Goal: Task Accomplishment & Management: Use online tool/utility

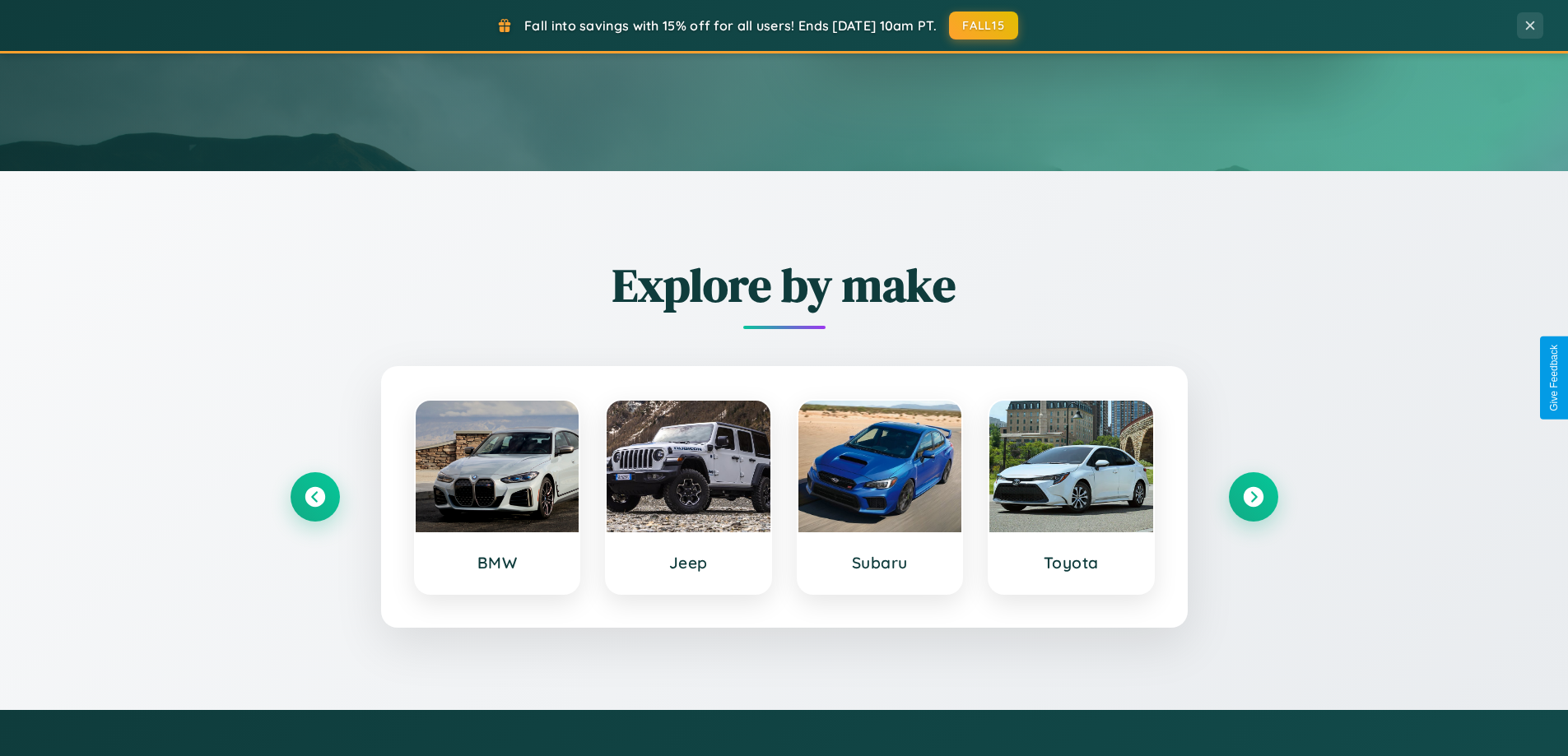
scroll to position [709, 0]
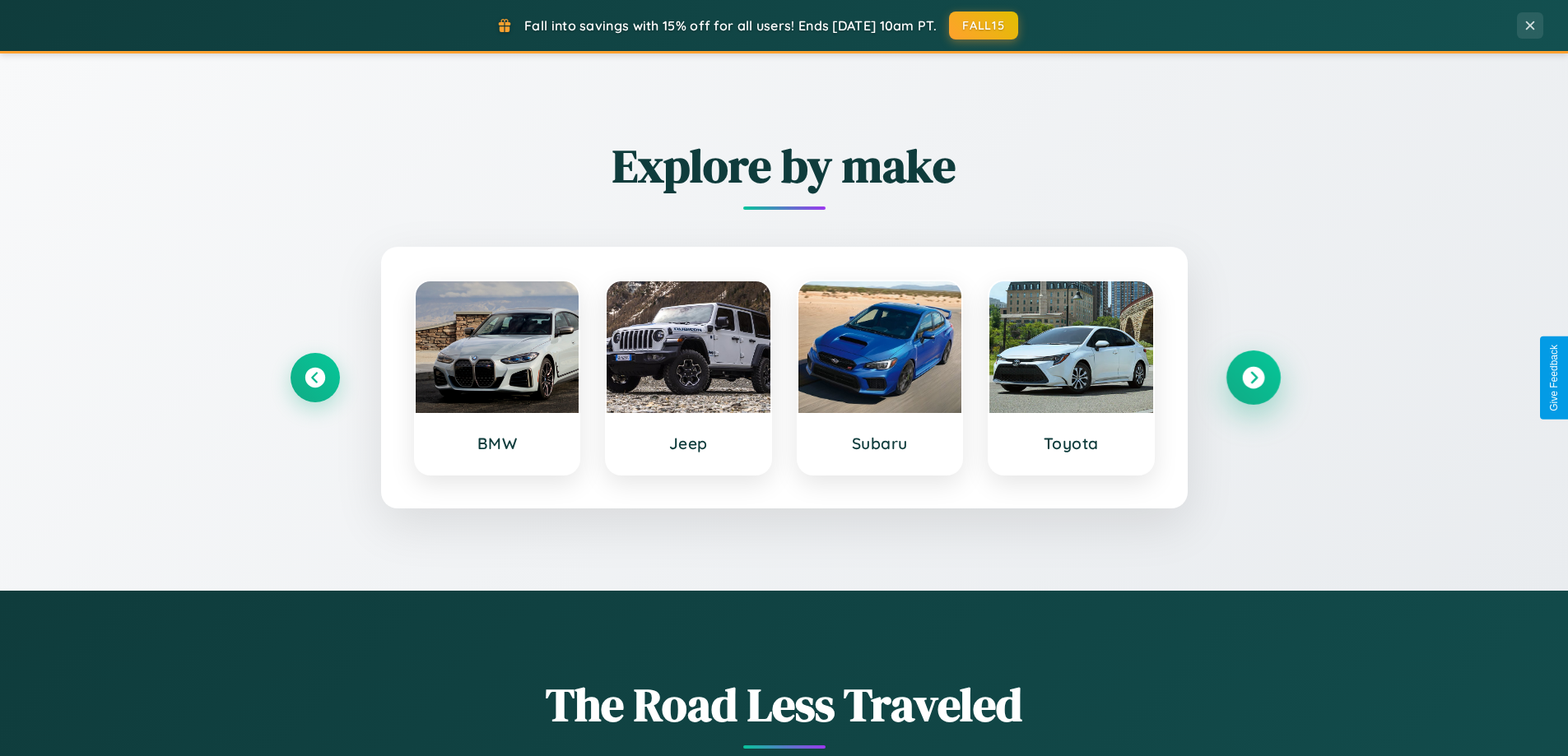
click at [1253, 378] on icon at bounding box center [1253, 378] width 22 height 22
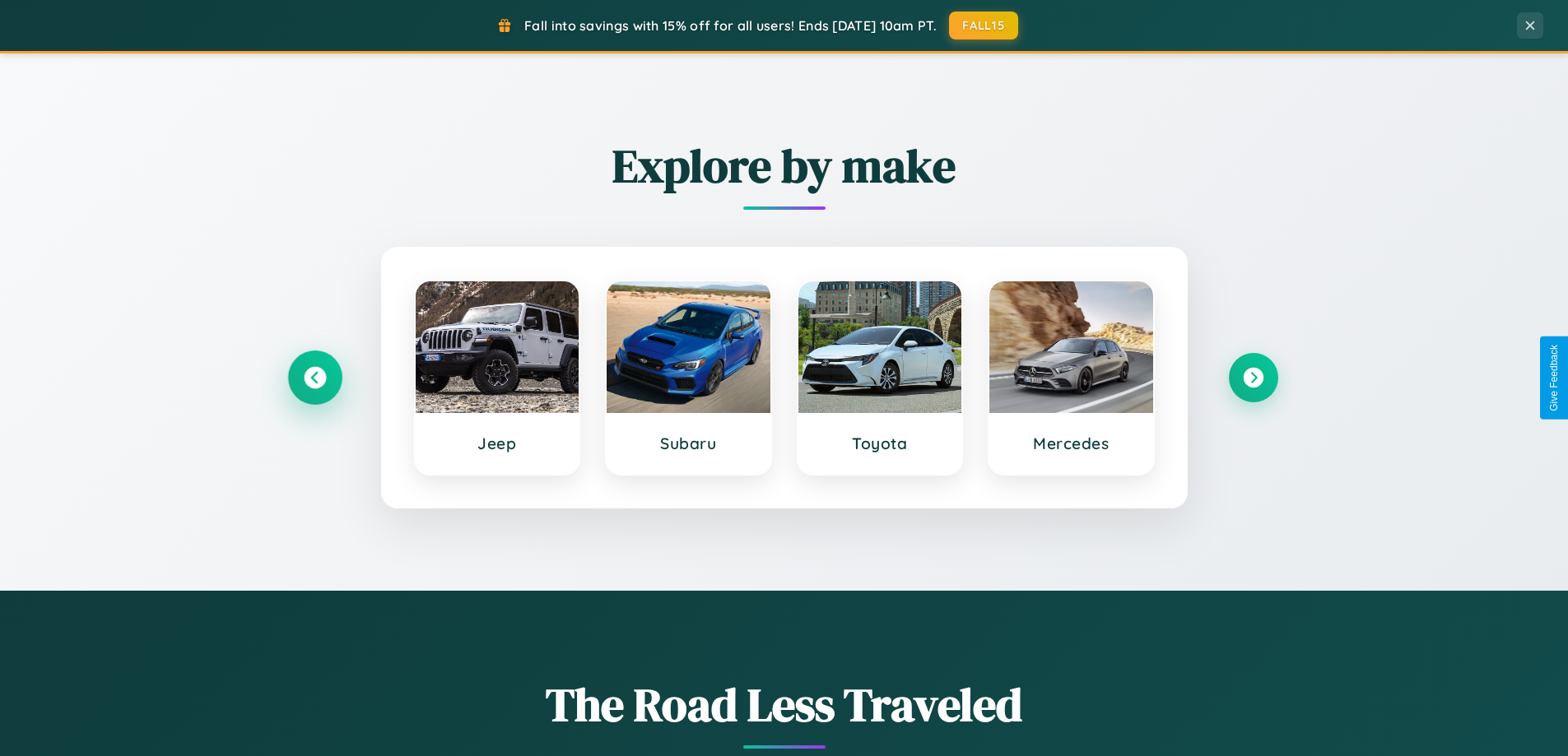
click at [315, 378] on icon at bounding box center [315, 378] width 22 height 22
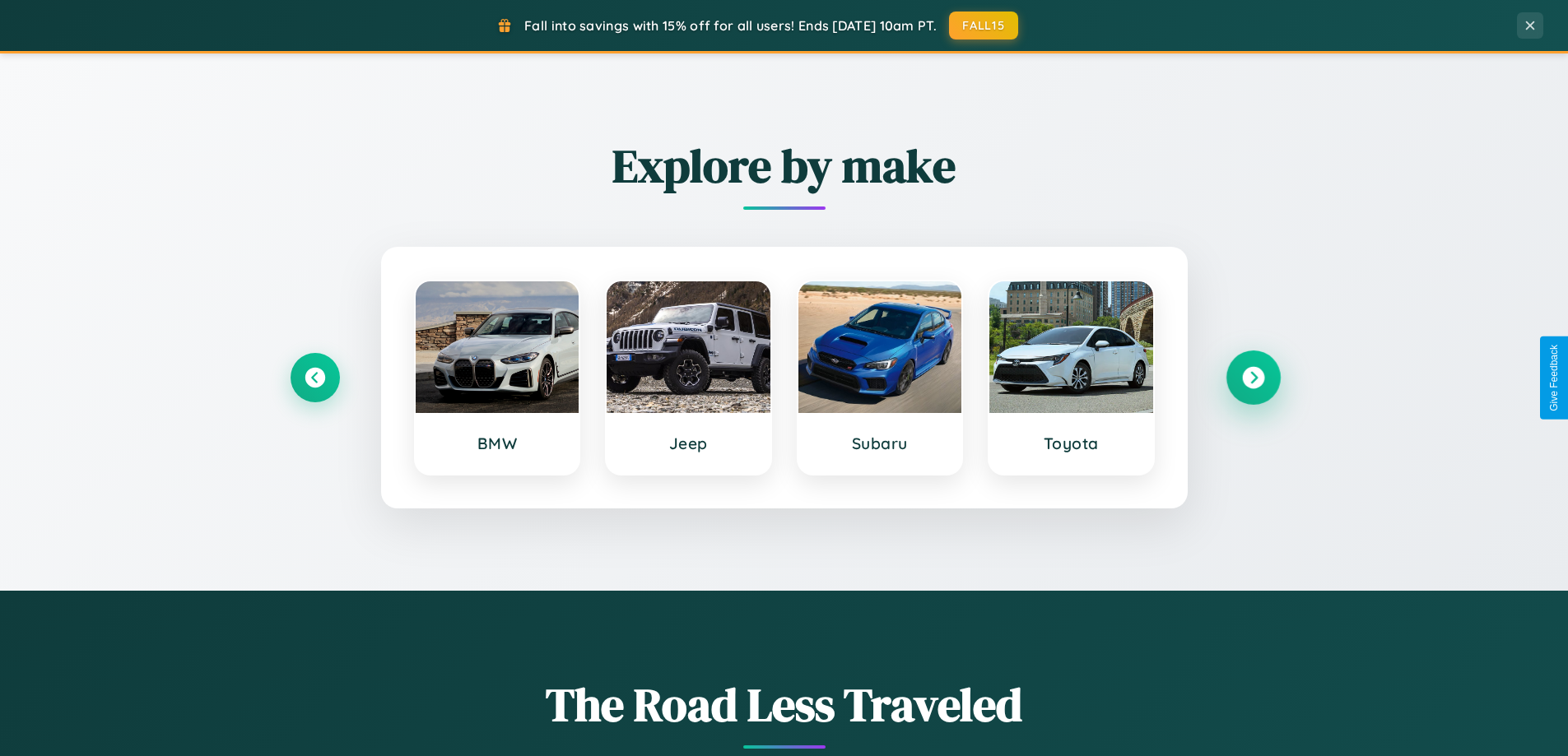
click at [1253, 378] on icon at bounding box center [1253, 378] width 22 height 22
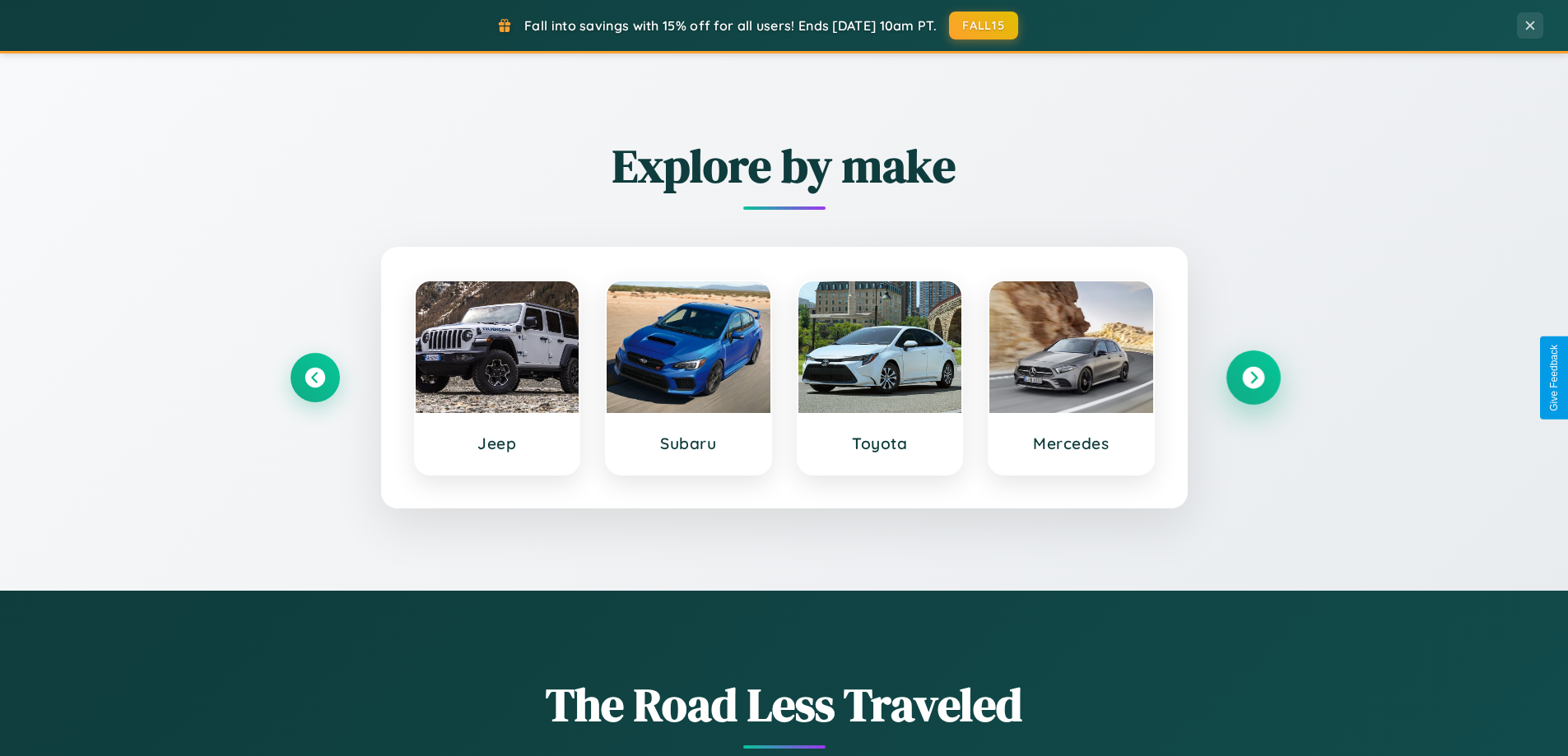
click at [1253, 378] on icon at bounding box center [1253, 378] width 22 height 22
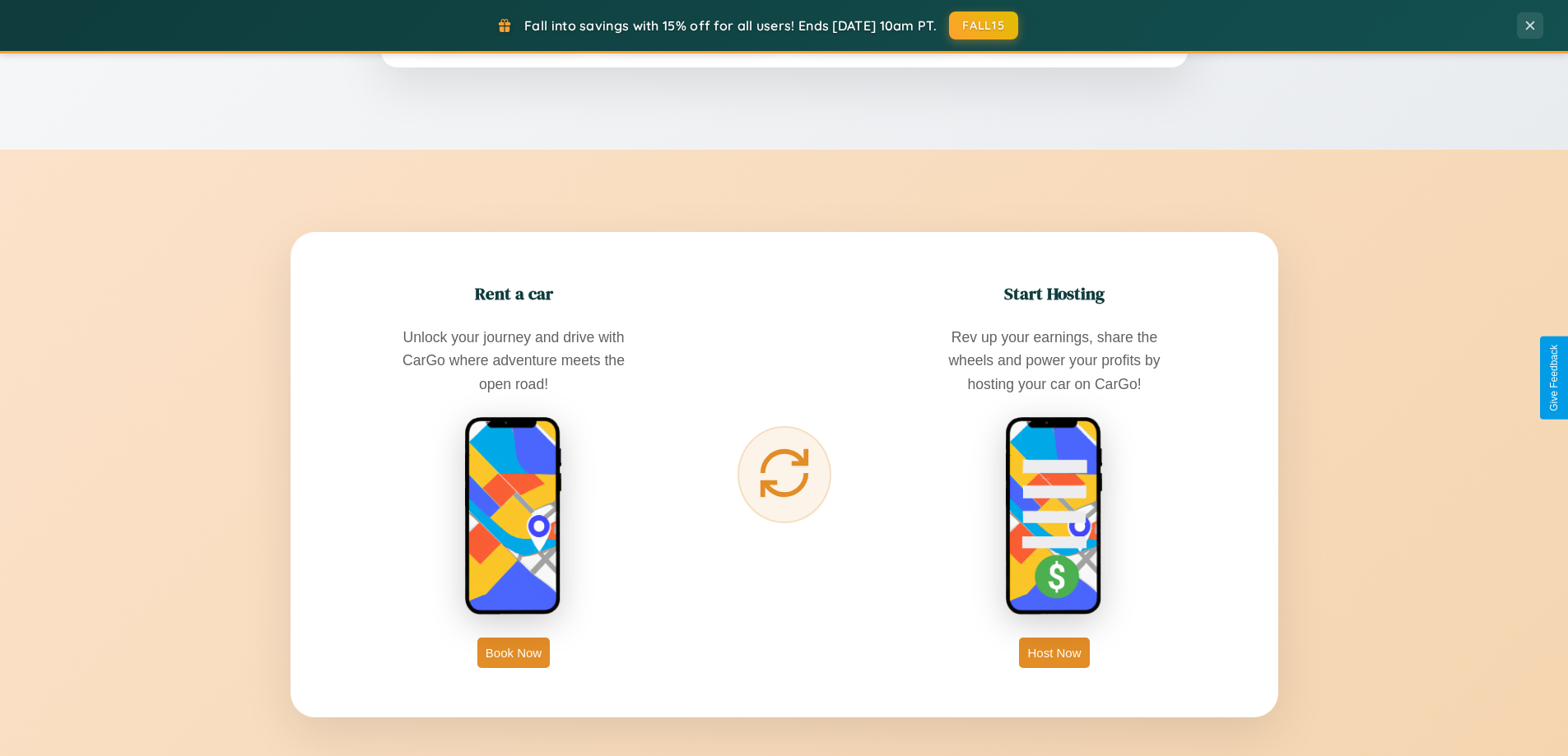
scroll to position [2644, 0]
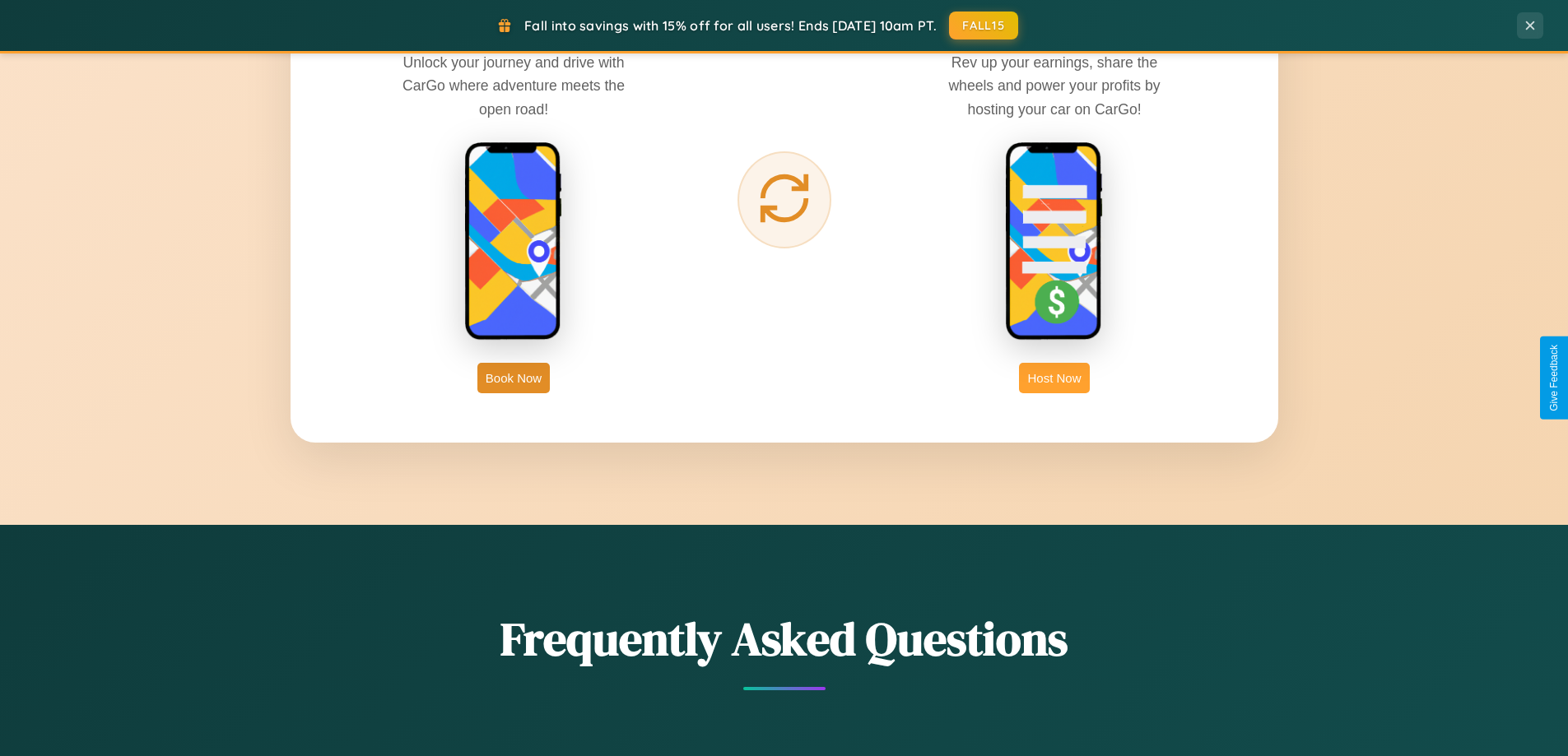
click at [1055, 378] on button "Host Now" at bounding box center [1054, 378] width 70 height 31
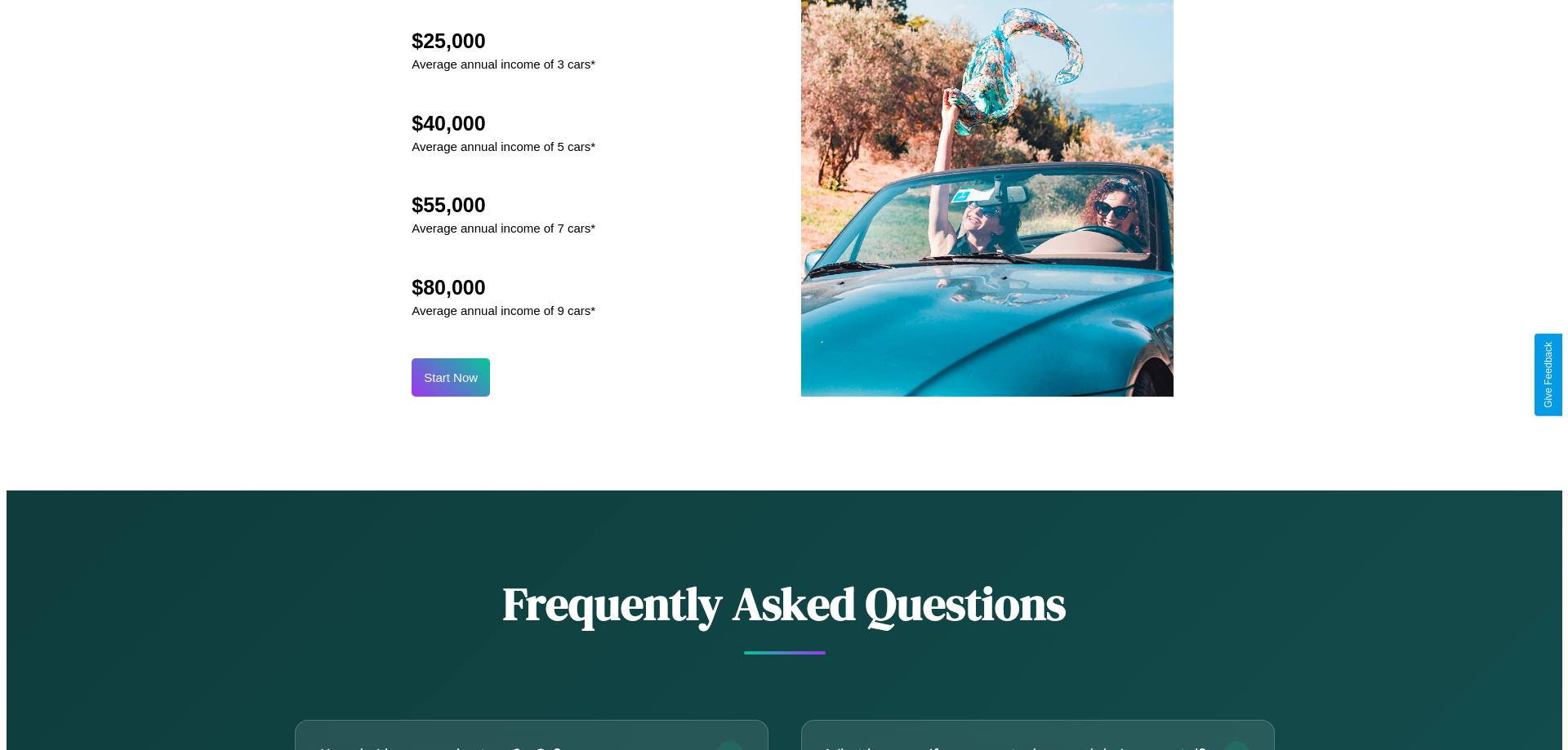
scroll to position [1702, 0]
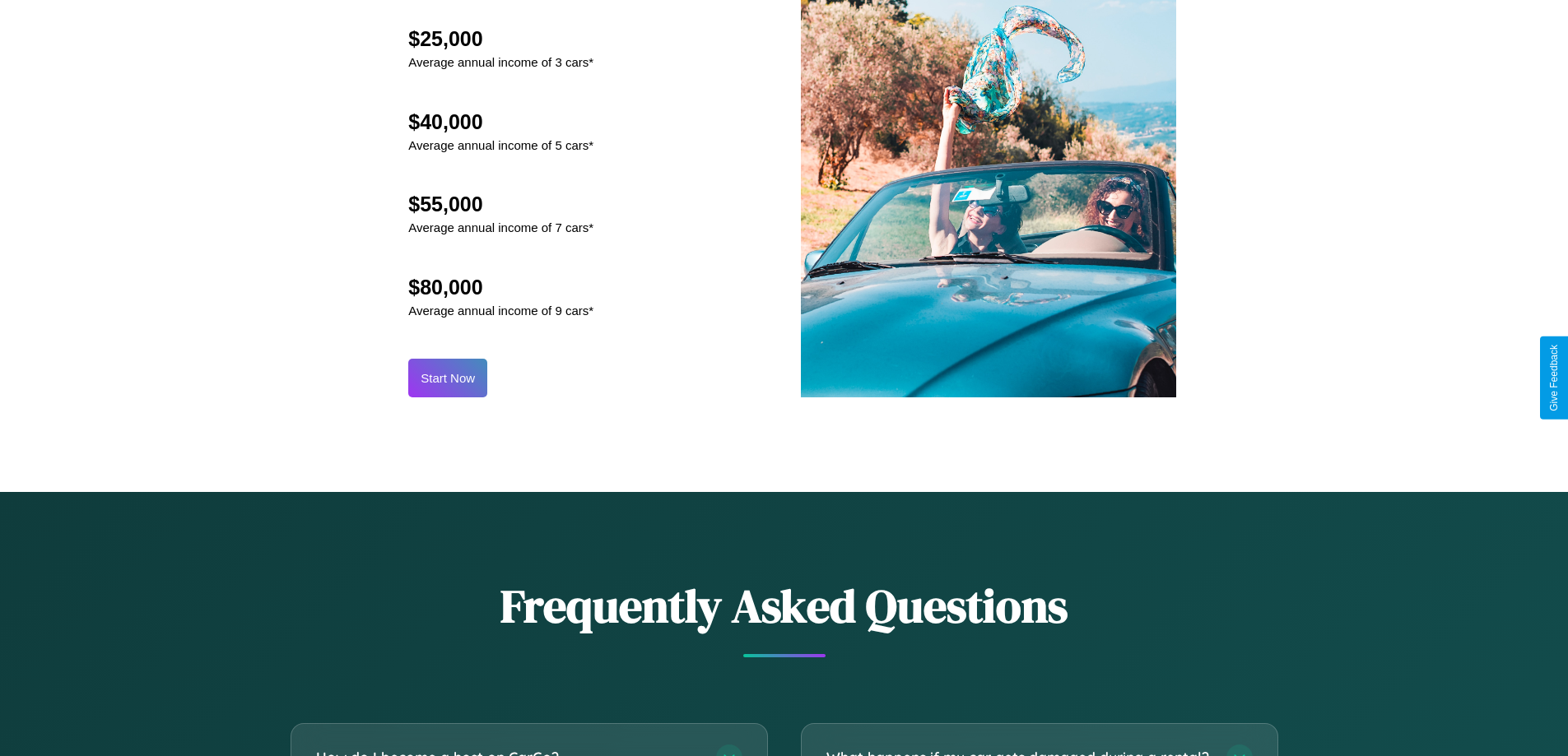
click at [448, 378] on button "Start Now" at bounding box center [448, 378] width 79 height 38
